Goal: Contribute content: Add original content to the website for others to see

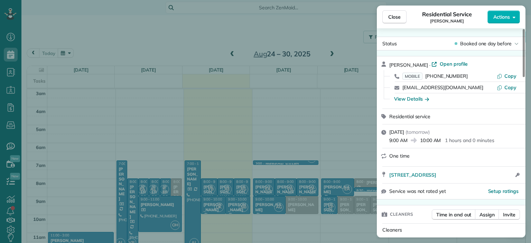
scroll to position [594, 0]
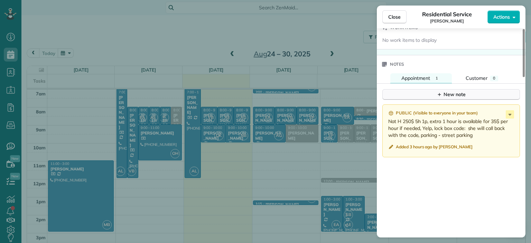
click at [447, 97] on div "New note" at bounding box center [450, 94] width 29 height 7
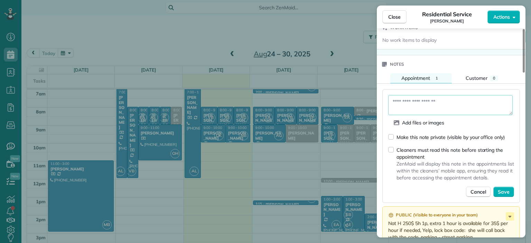
click at [408, 106] on textarea at bounding box center [450, 105] width 124 height 20
type textarea "**********"
click at [506, 194] on span "Save" at bounding box center [503, 191] width 12 height 7
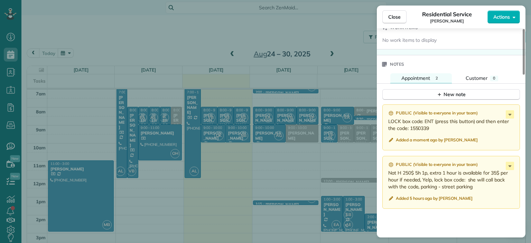
click at [392, 141] on icon "reset" at bounding box center [391, 140] width 4 height 4
click at [410, 143] on span "Added a moment ago by [PERSON_NAME]" at bounding box center [437, 140] width 82 height 6
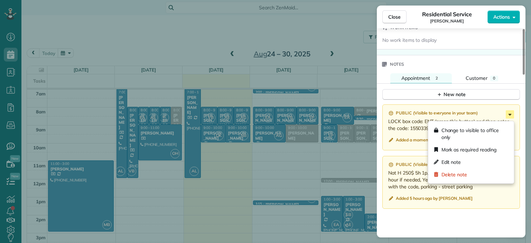
click at [510, 114] on icon at bounding box center [509, 114] width 8 height 8
click at [452, 163] on span "Edit note" at bounding box center [451, 162] width 20 height 7
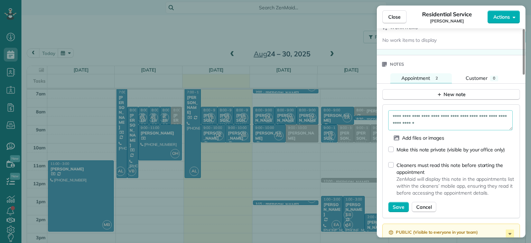
click at [455, 126] on textarea "**********" at bounding box center [450, 120] width 124 height 20
type textarea "**********"
click at [397, 208] on span "Save" at bounding box center [398, 206] width 12 height 7
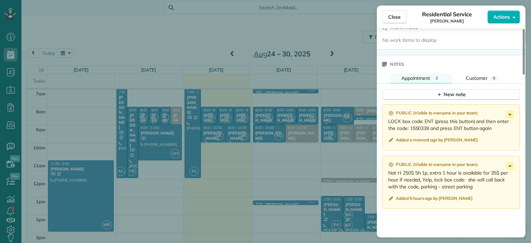
drag, startPoint x: 495, startPoint y: 131, endPoint x: 386, endPoint y: 124, distance: 108.7
click at [386, 124] on div "Public ( Visible to everyone in your team ) LOCK box code: ENT (press this butt…" at bounding box center [450, 127] width 137 height 46
drag, startPoint x: 403, startPoint y: 176, endPoint x: 427, endPoint y: 175, distance: 24.2
click at [427, 175] on p "Nat H 250$ 5h 1p, extra 1 hour is available for 35$ per hour if needed, Yelp, l…" at bounding box center [451, 179] width 127 height 21
